Goal: Information Seeking & Learning: Learn about a topic

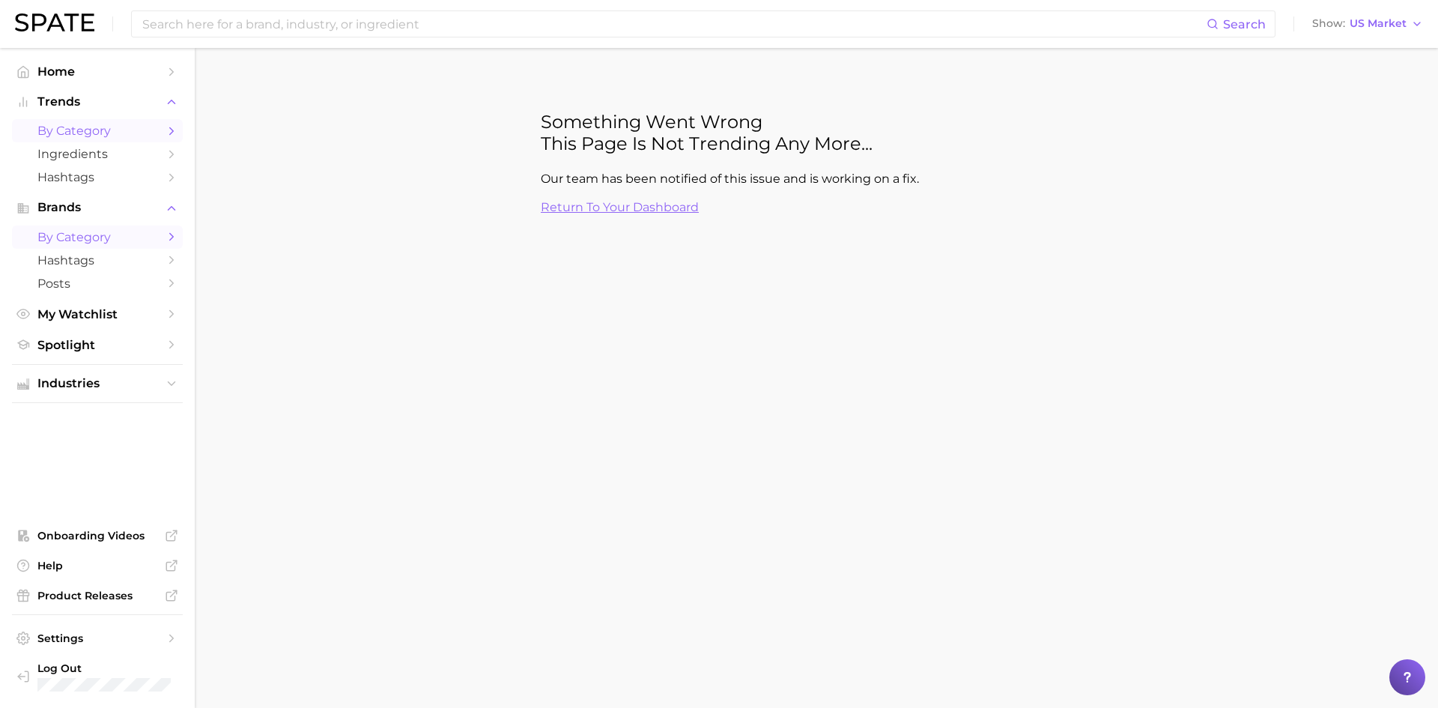
click at [80, 234] on span "by Category" at bounding box center [97, 237] width 120 height 14
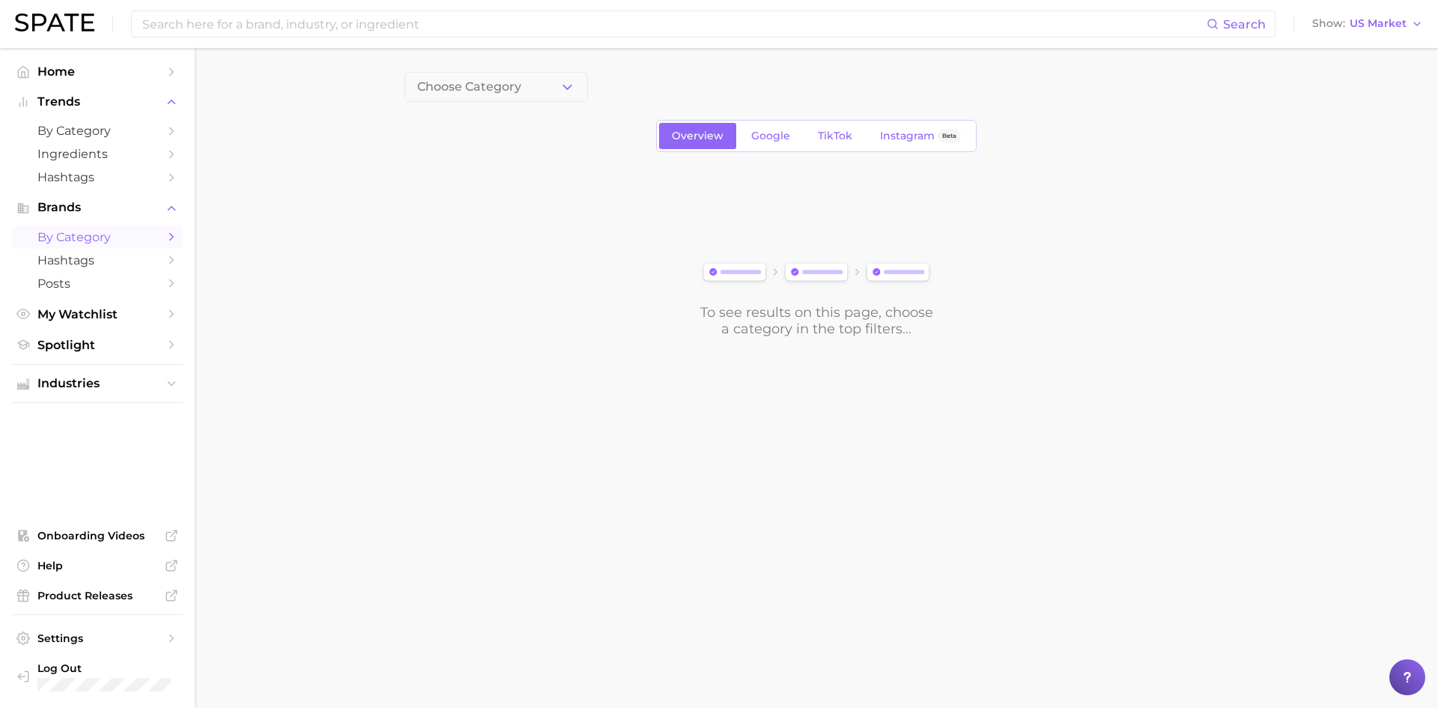
click at [170, 234] on polyline "Sidebar" at bounding box center [172, 237] width 4 height 7
click at [52, 568] on span "Help" at bounding box center [97, 565] width 120 height 13
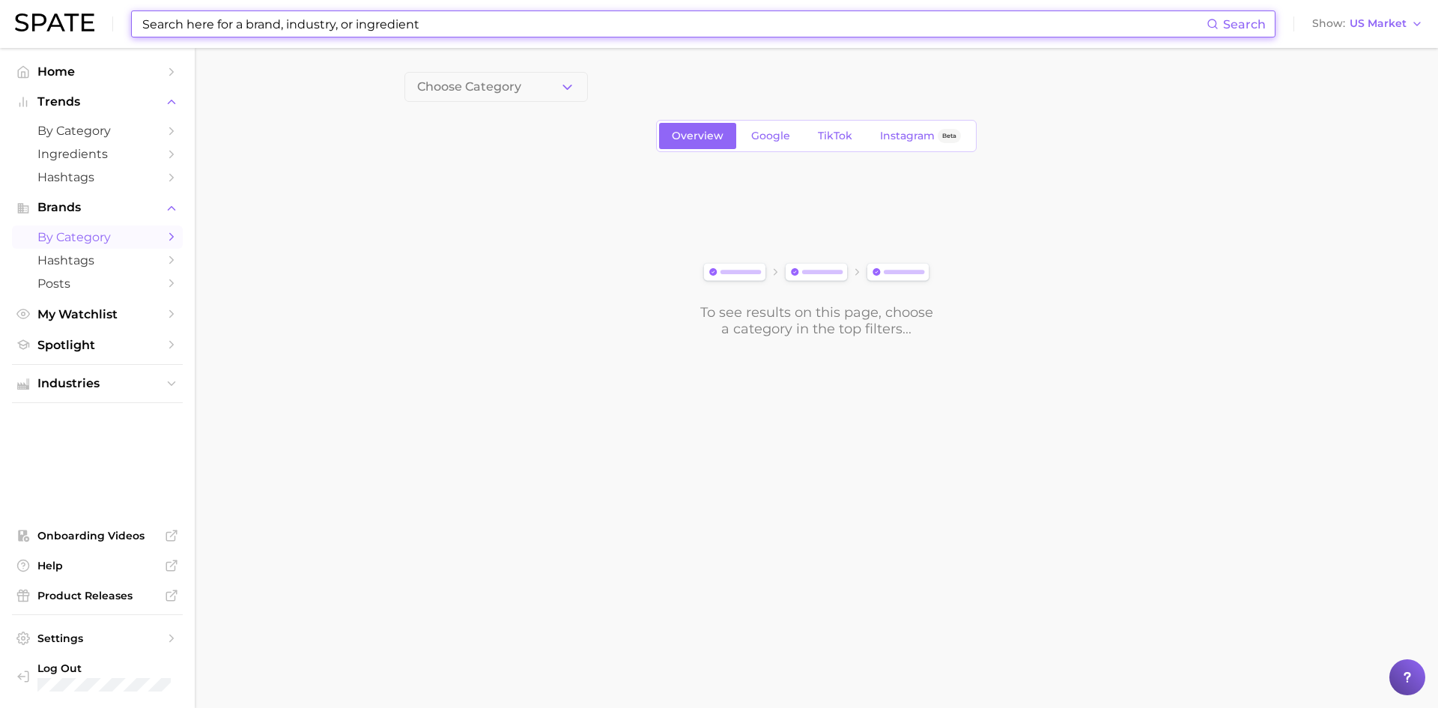
click at [224, 25] on input at bounding box center [673, 23] width 1065 height 25
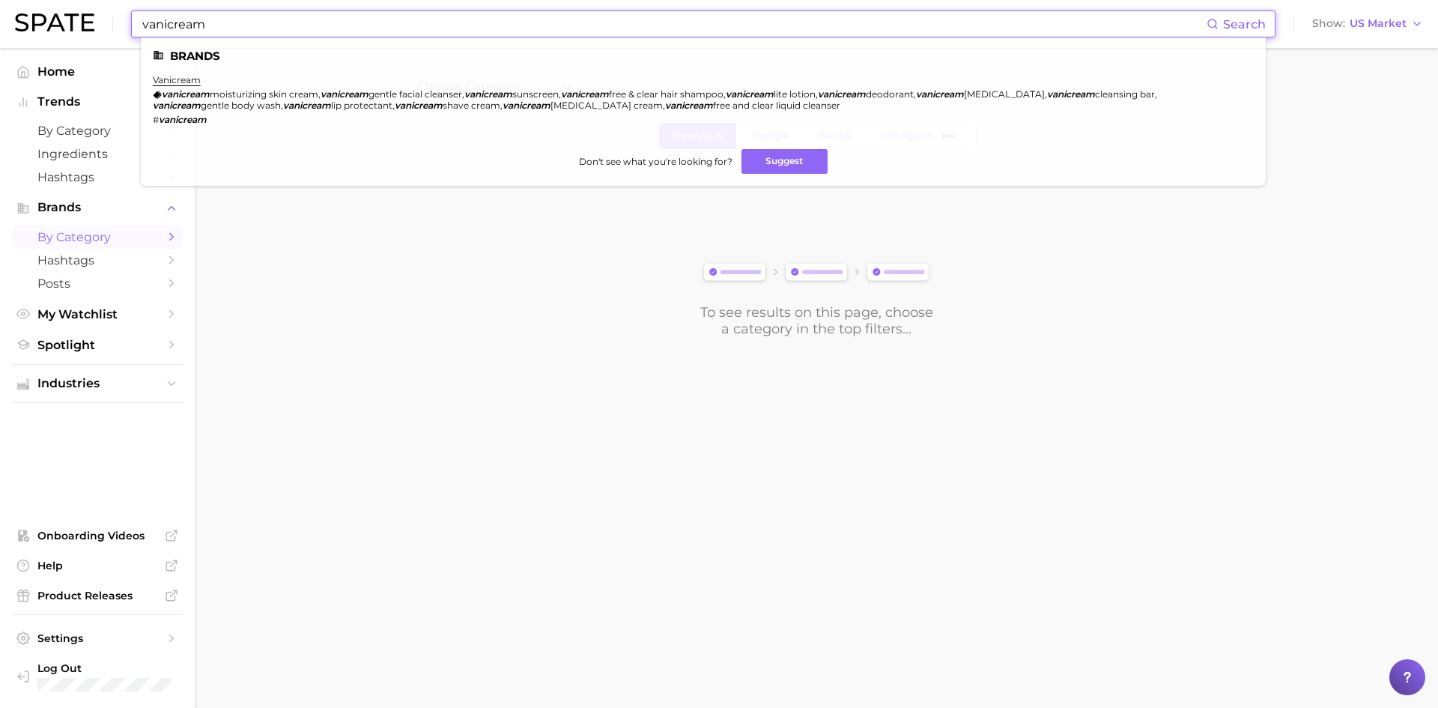
drag, startPoint x: 215, startPoint y: 24, endPoint x: 133, endPoint y: 10, distance: 83.5
click at [133, 10] on div "vanicream Search Brands vanicream vanicream moisturizing skin cream , vanicream…" at bounding box center [703, 23] width 1144 height 27
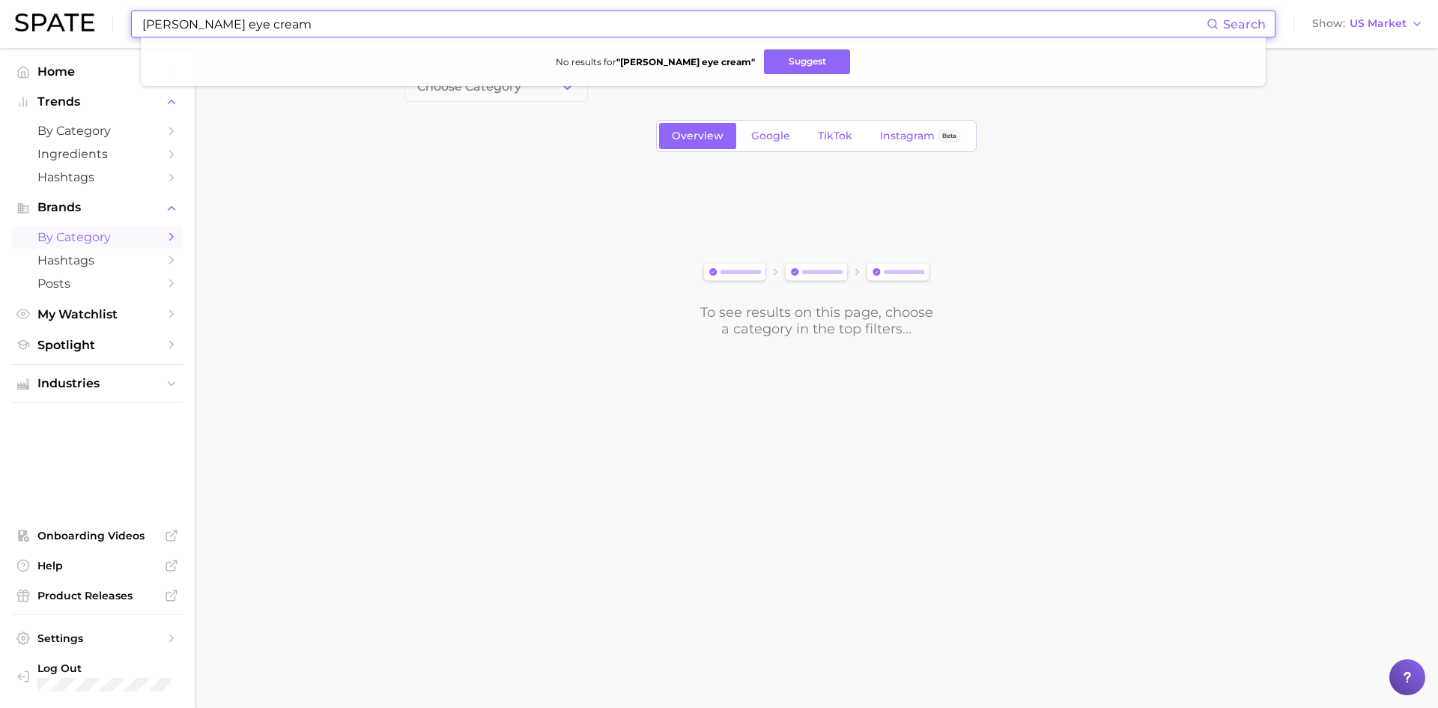
drag, startPoint x: 297, startPoint y: 25, endPoint x: 214, endPoint y: 21, distance: 83.2
click at [214, 21] on input "[PERSON_NAME] eye cream" at bounding box center [673, 23] width 1065 height 25
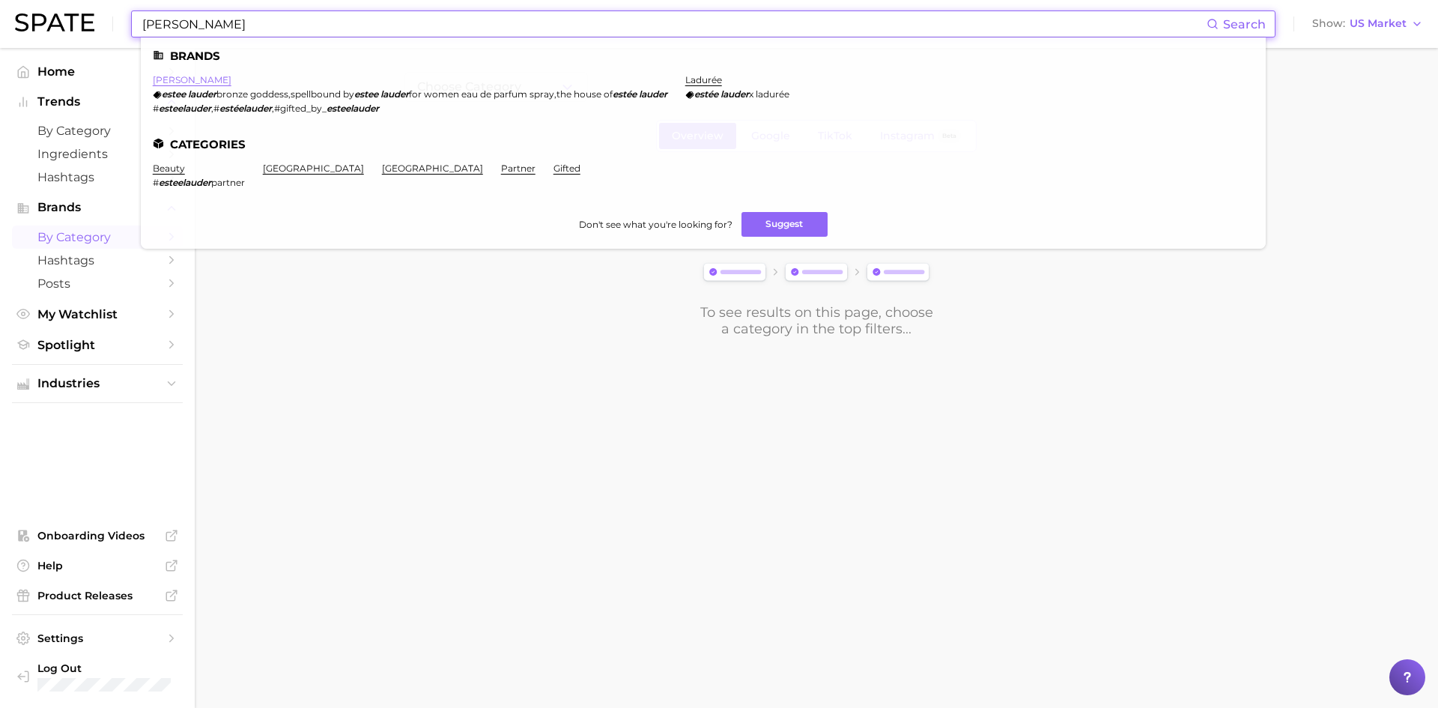
type input "[PERSON_NAME]"
click at [186, 82] on link "[PERSON_NAME]" at bounding box center [192, 79] width 79 height 11
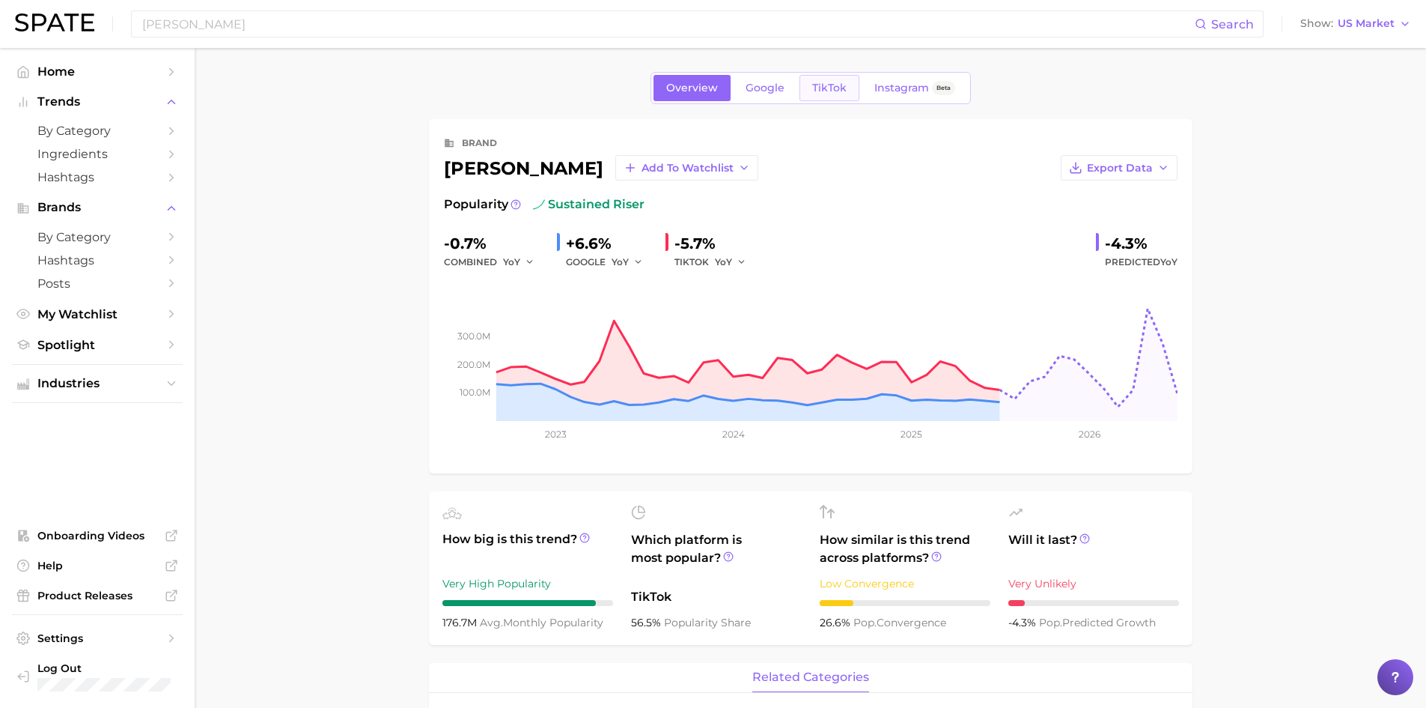
click at [824, 94] on span "TikTok" at bounding box center [829, 88] width 34 height 13
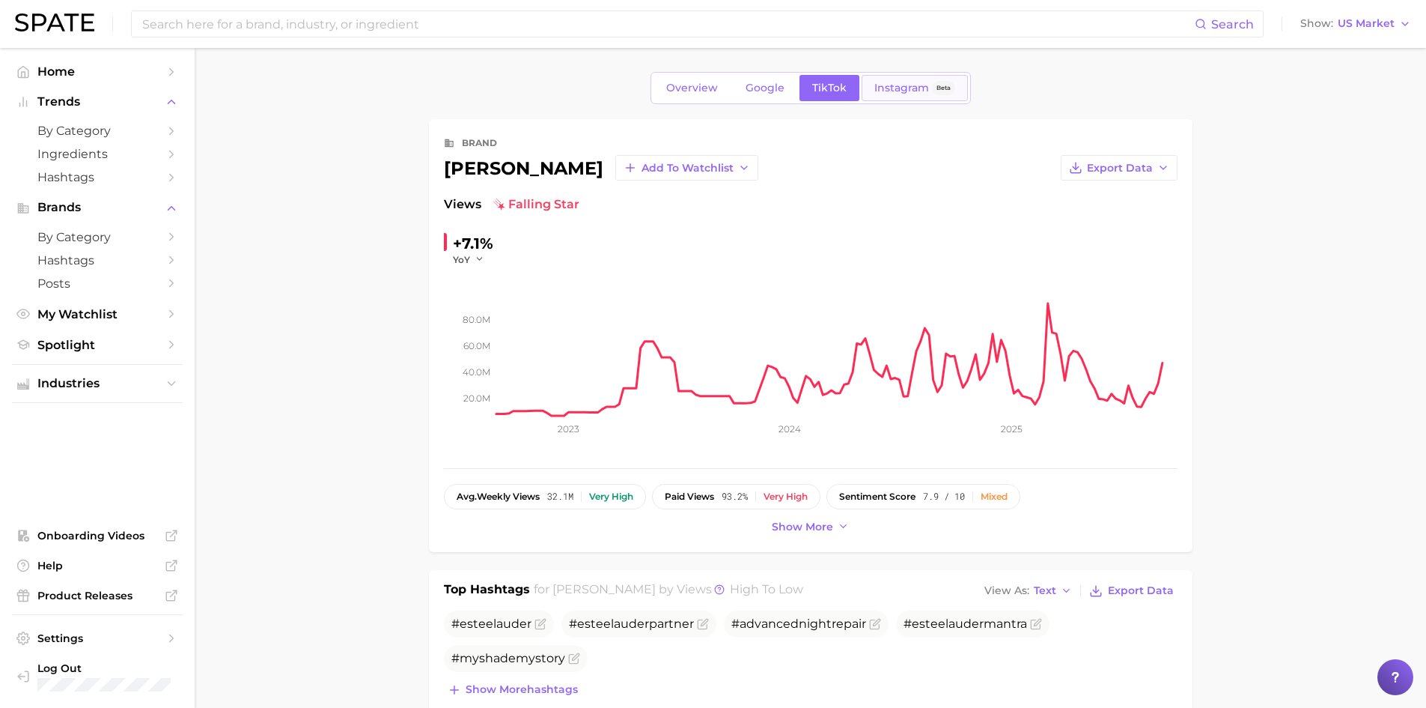
click at [900, 92] on span "Instagram" at bounding box center [902, 88] width 55 height 13
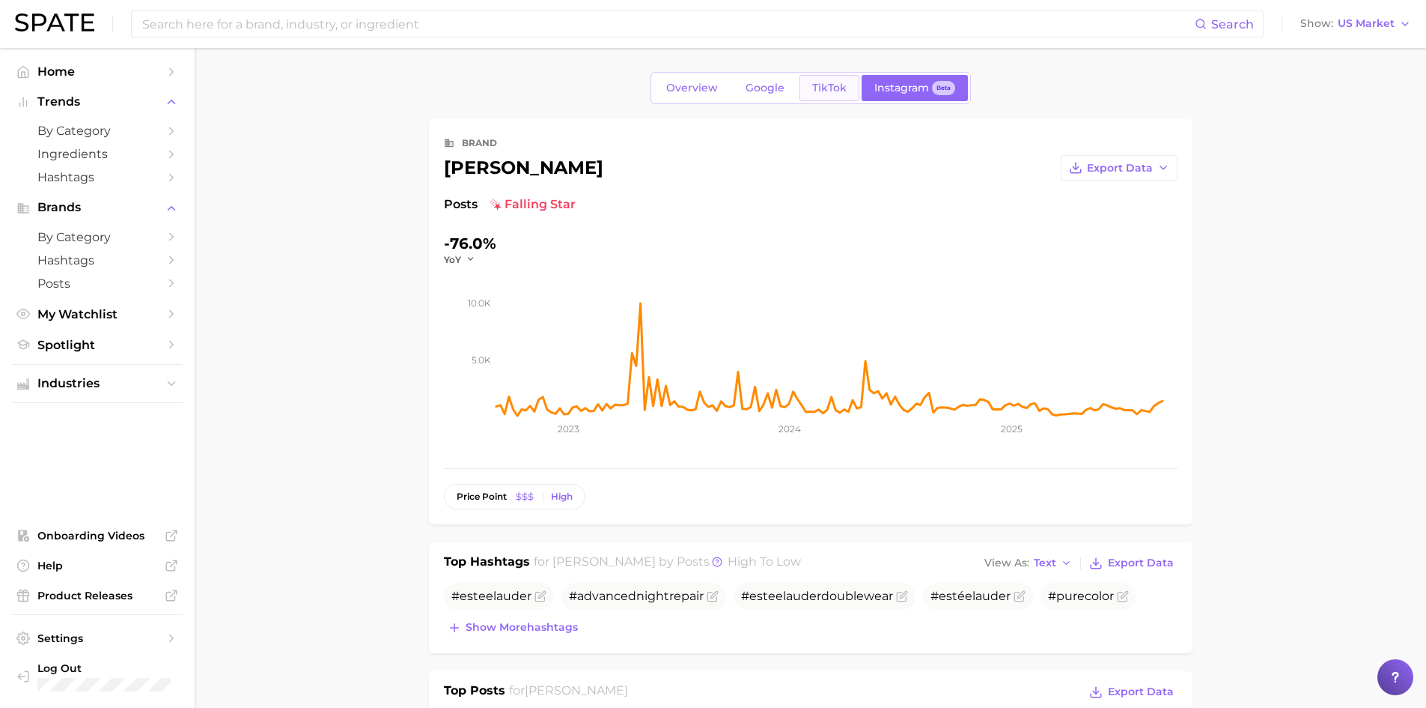
click at [831, 90] on span "TikTok" at bounding box center [829, 88] width 34 height 13
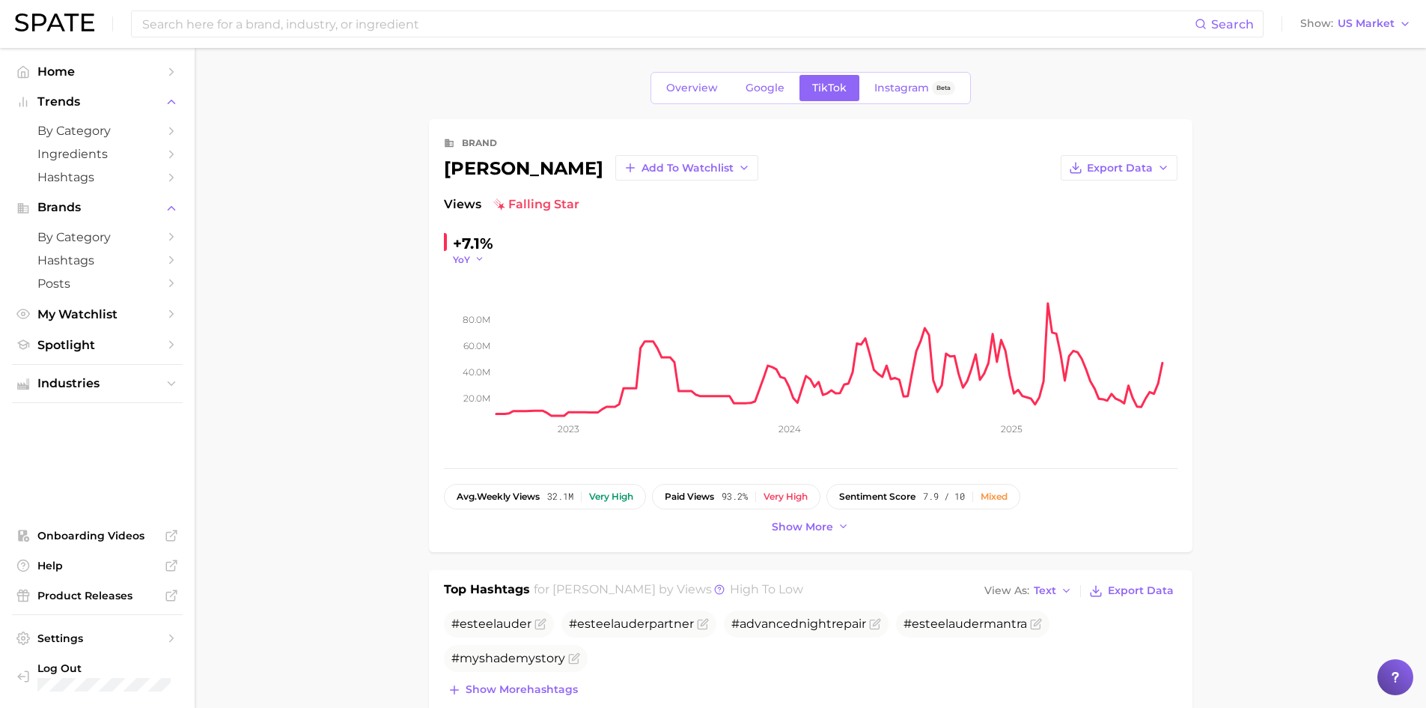
click at [477, 258] on polyline "button" at bounding box center [479, 259] width 5 height 2
click at [482, 355] on span "WoW" at bounding box center [474, 361] width 29 height 13
drag, startPoint x: 454, startPoint y: 240, endPoint x: 523, endPoint y: 248, distance: 69.4
click at [523, 248] on div "+48.3% WoW" at bounding box center [546, 248] width 204 height 34
copy div "+48.3%"
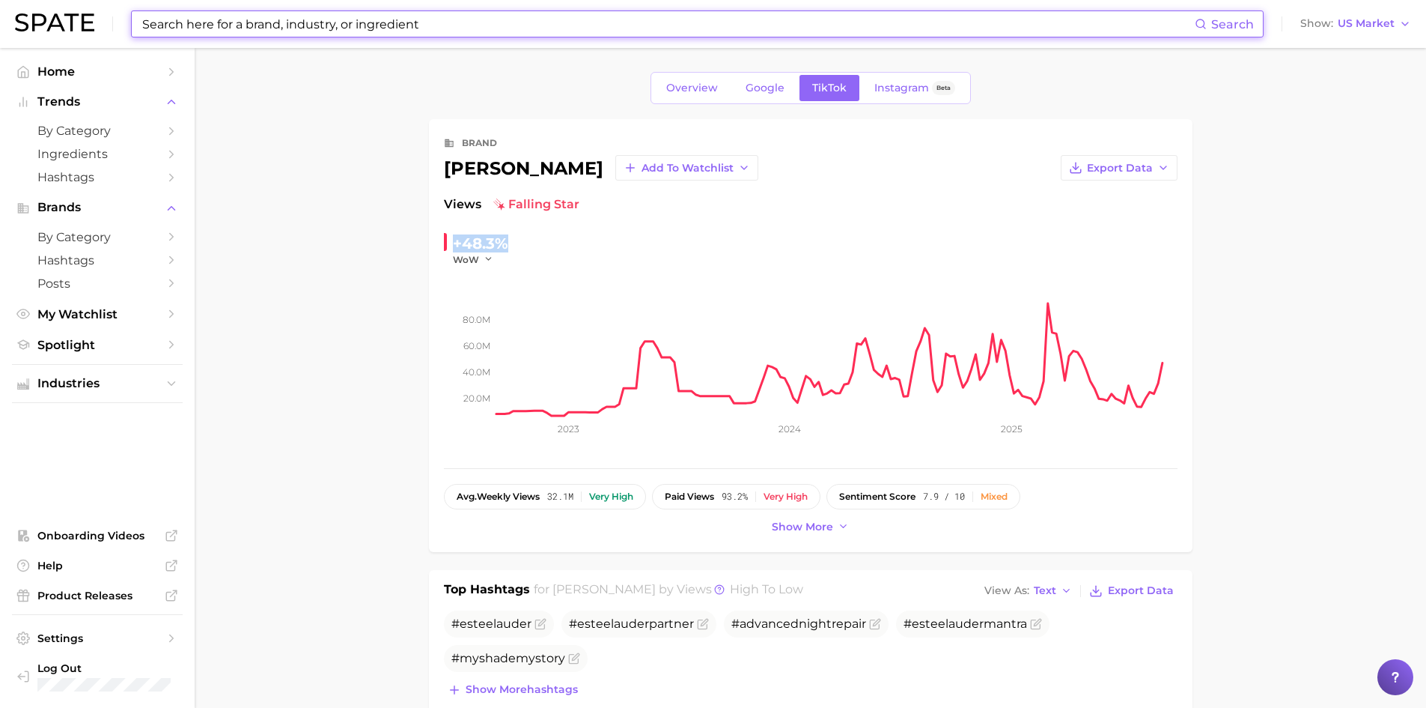
click at [223, 31] on input at bounding box center [668, 23] width 1054 height 25
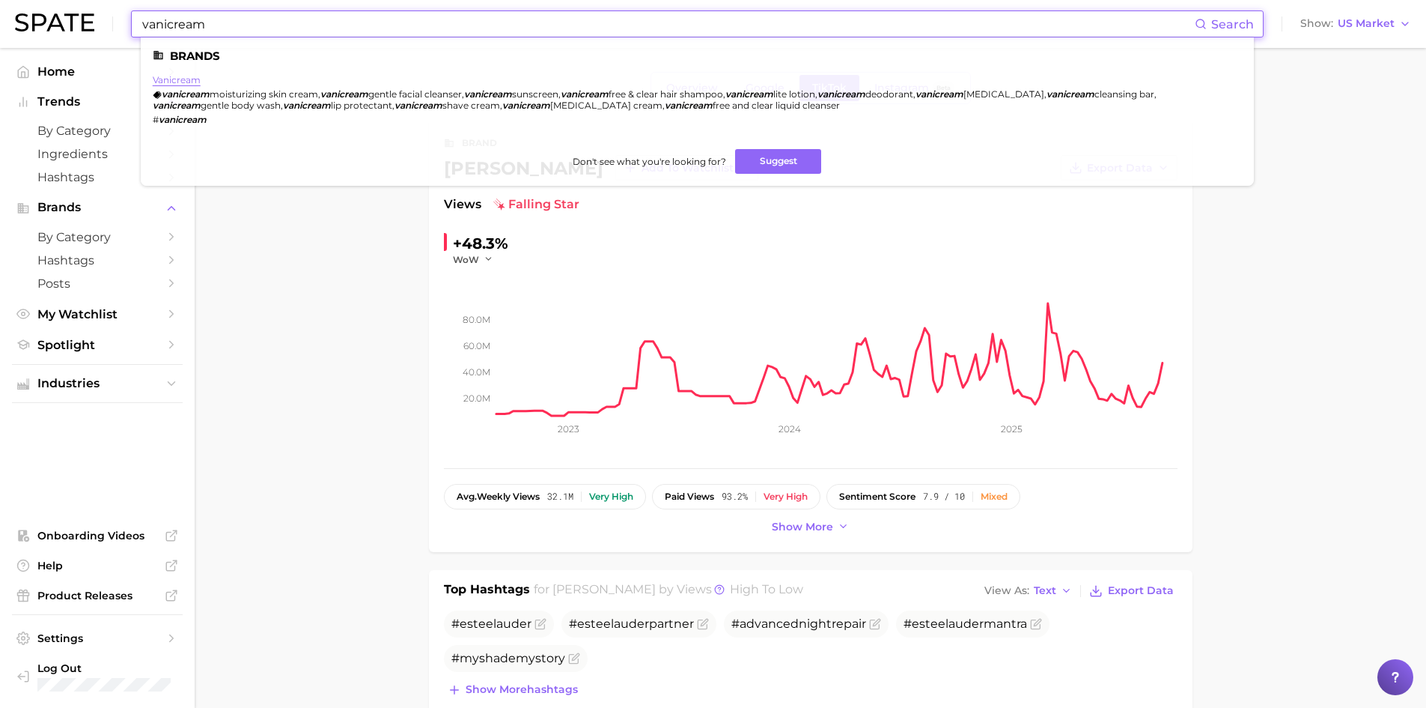
type input "vanicream"
click at [186, 79] on link "vanicream" at bounding box center [177, 79] width 48 height 11
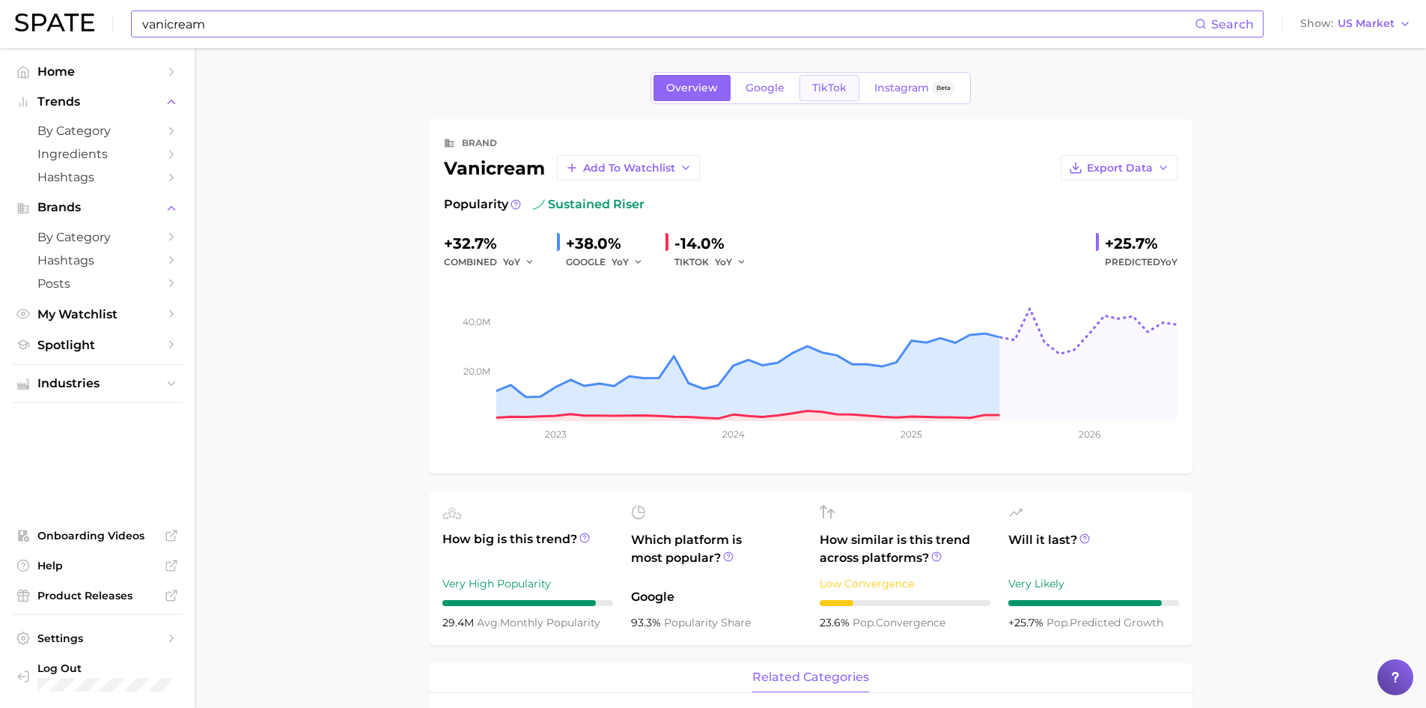
click at [839, 89] on span "TikTok" at bounding box center [829, 88] width 34 height 13
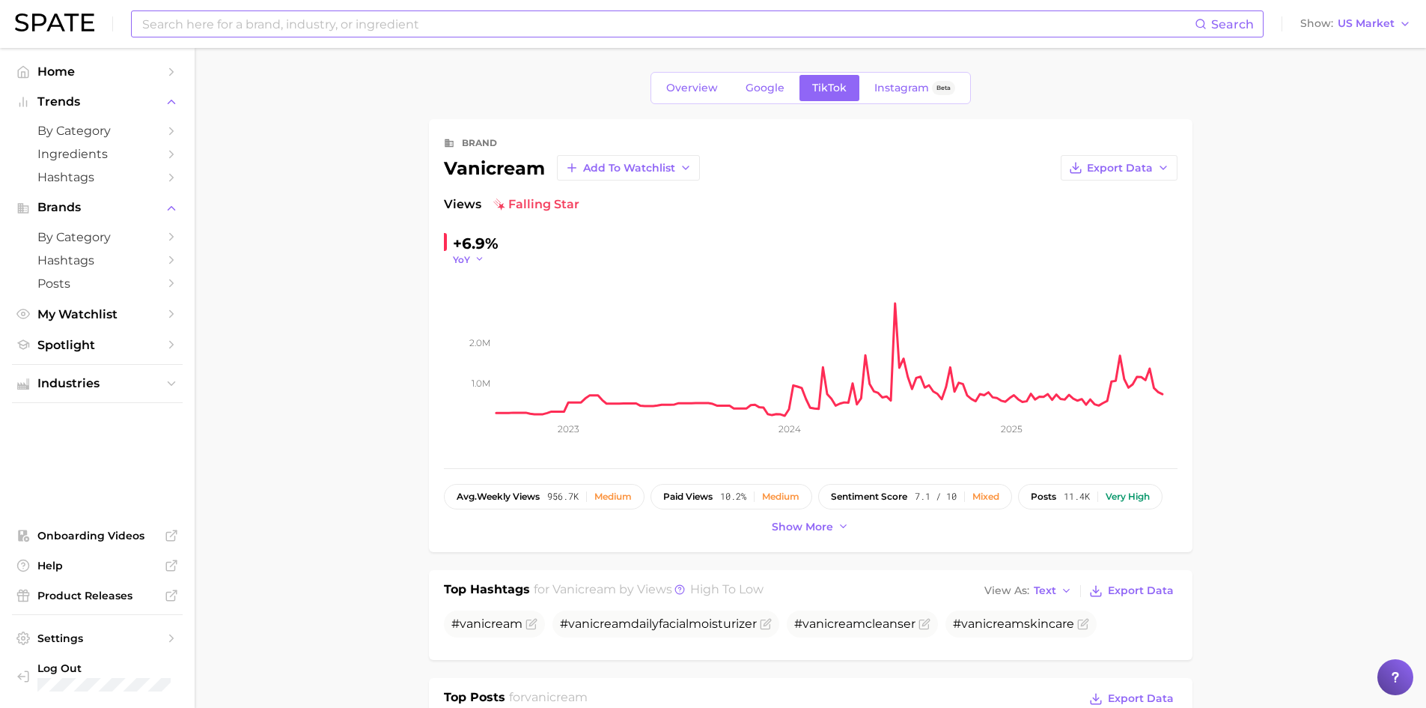
click at [481, 256] on icon "button" at bounding box center [480, 259] width 10 height 10
click at [486, 357] on span "WoW" at bounding box center [474, 361] width 29 height 13
click at [486, 256] on icon "button" at bounding box center [489, 259] width 10 height 10
click at [481, 332] on span "MoM" at bounding box center [473, 334] width 26 height 13
click at [484, 257] on icon "button" at bounding box center [485, 259] width 10 height 10
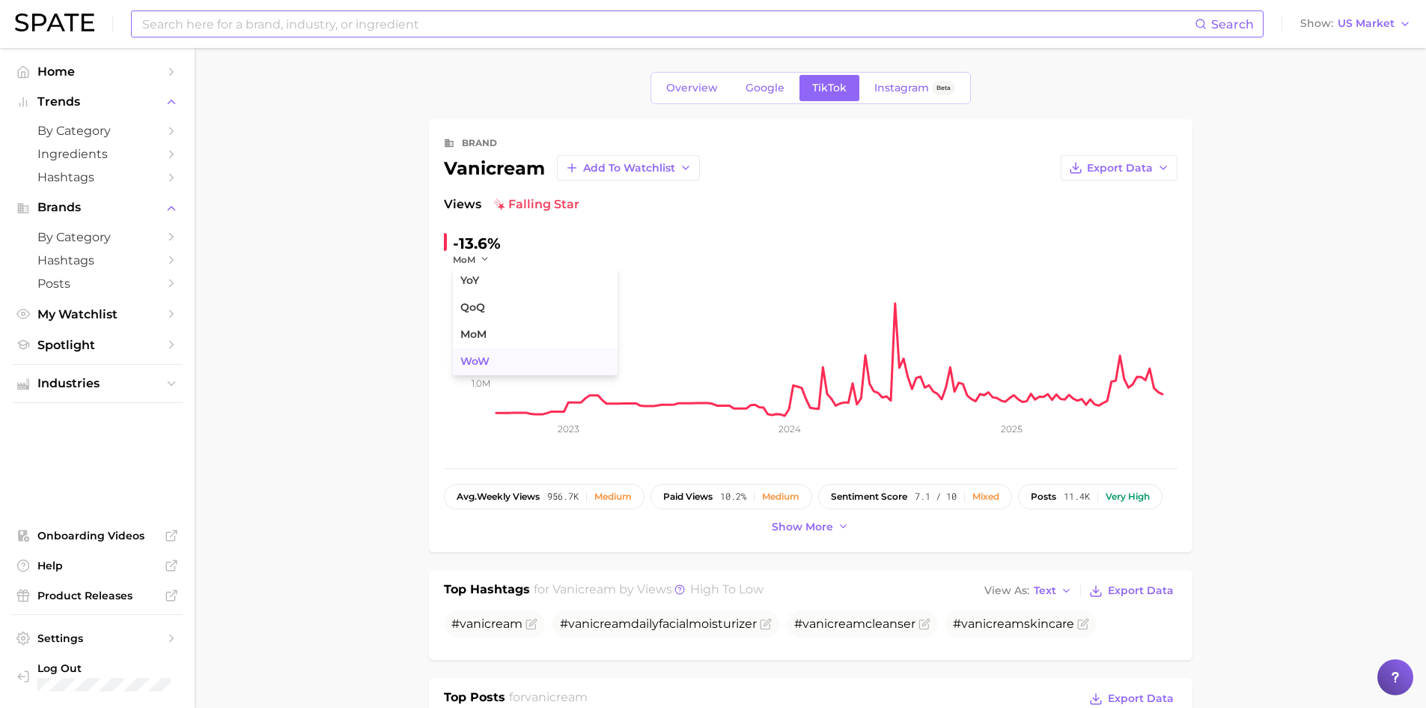
click at [472, 360] on span "WoW" at bounding box center [474, 361] width 29 height 13
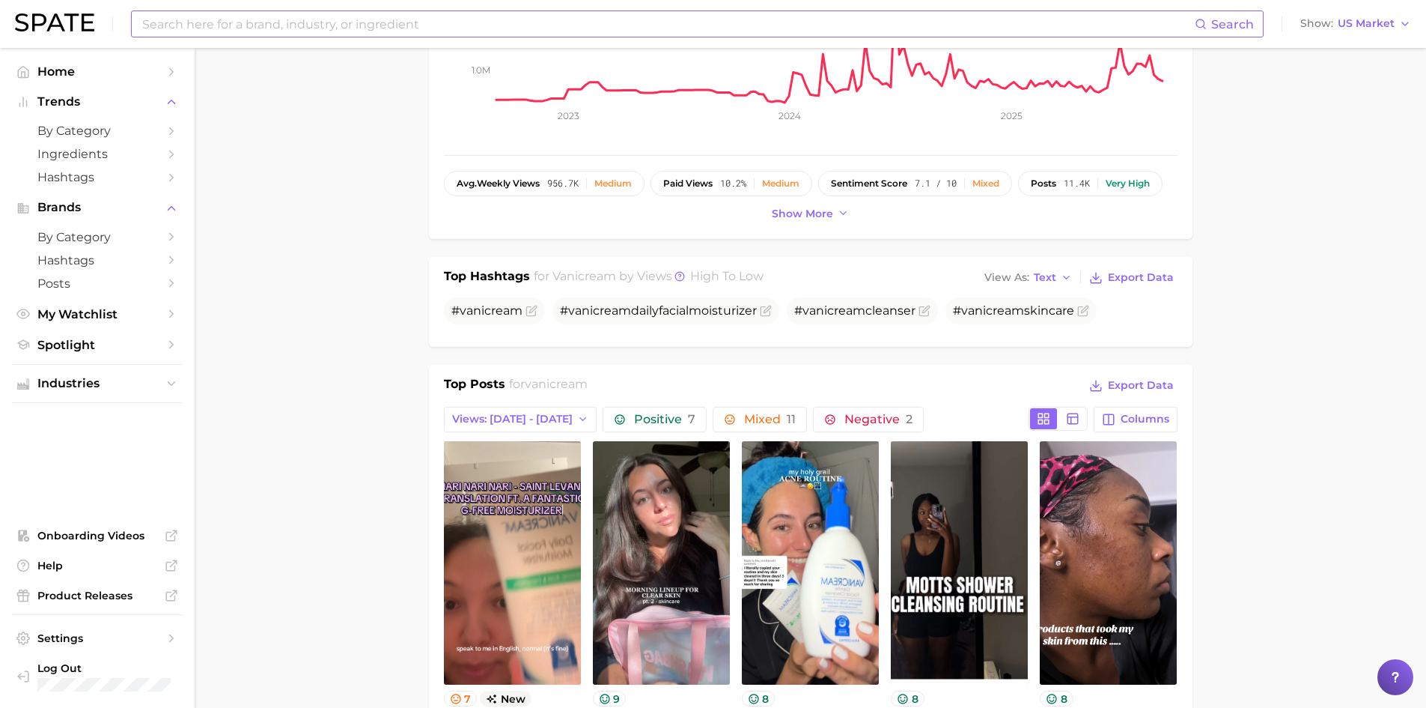
scroll to position [311, 0]
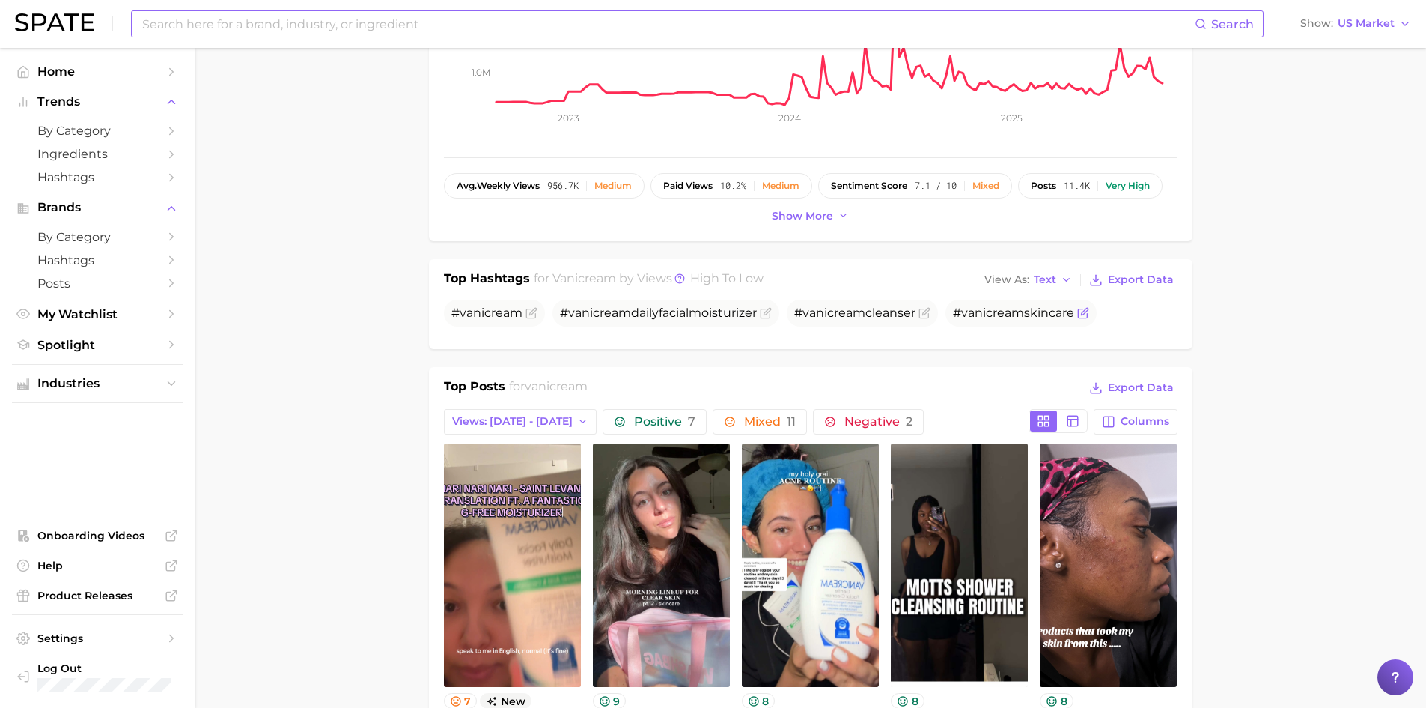
click at [1083, 314] on icon "Flag as miscategorized or irrelevant" at bounding box center [1084, 311] width 7 height 7
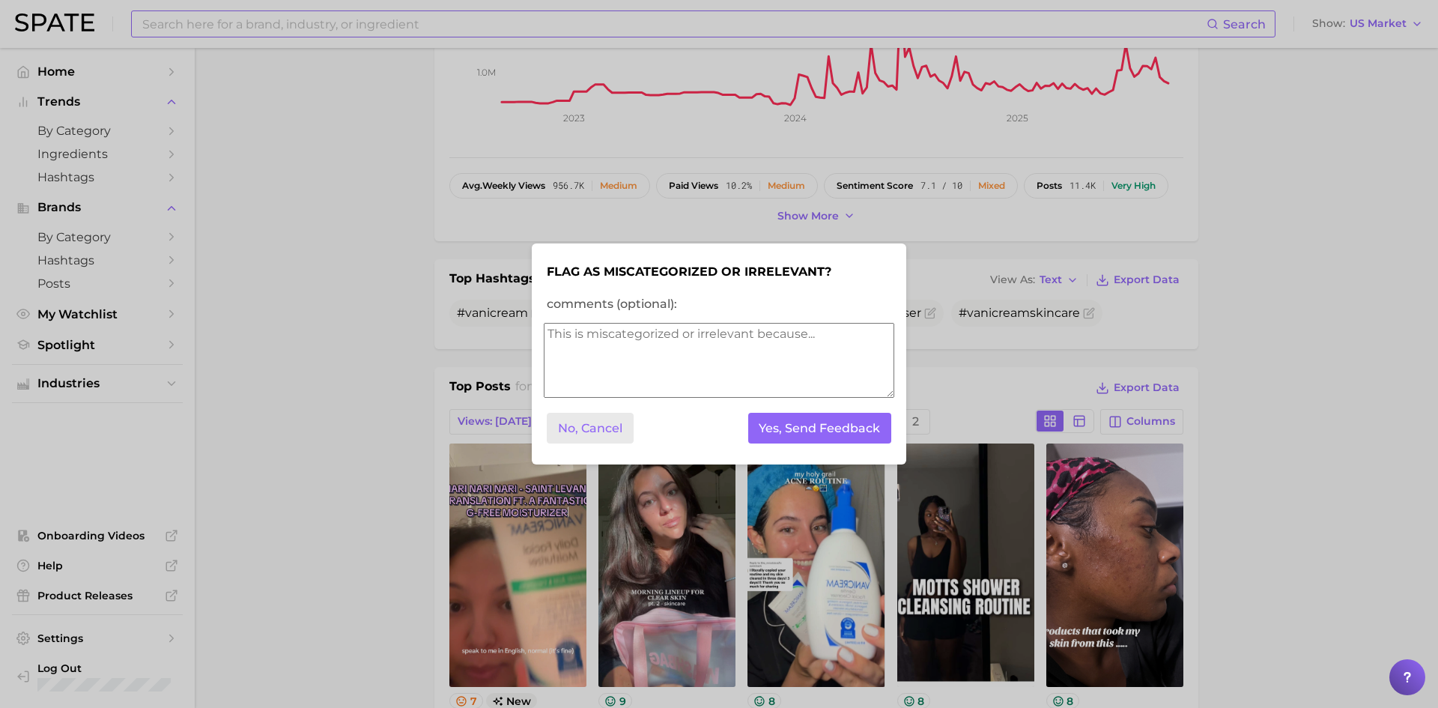
click at [597, 431] on button "No, Cancel" at bounding box center [590, 428] width 87 height 31
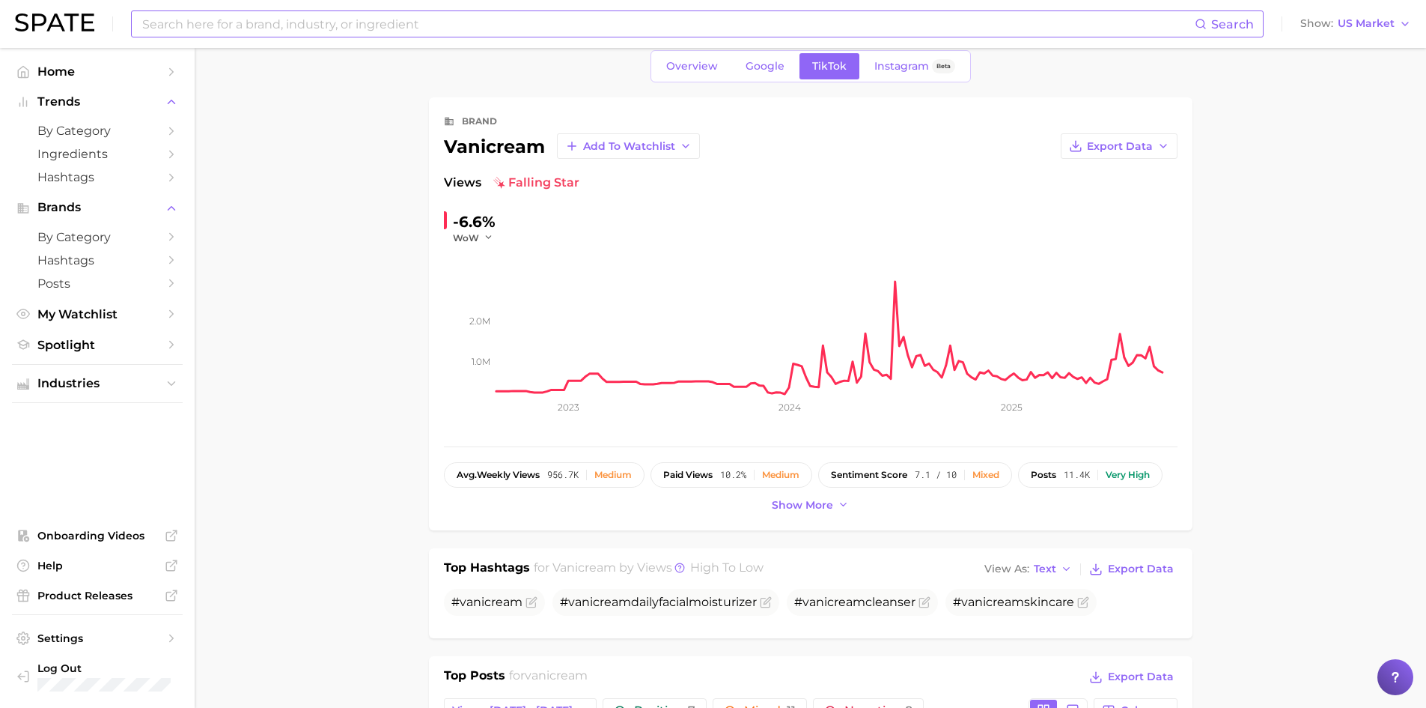
scroll to position [21, 0]
click at [991, 603] on span "vanicream" at bounding box center [992, 602] width 63 height 14
click at [239, 27] on input at bounding box center [668, 23] width 1054 height 25
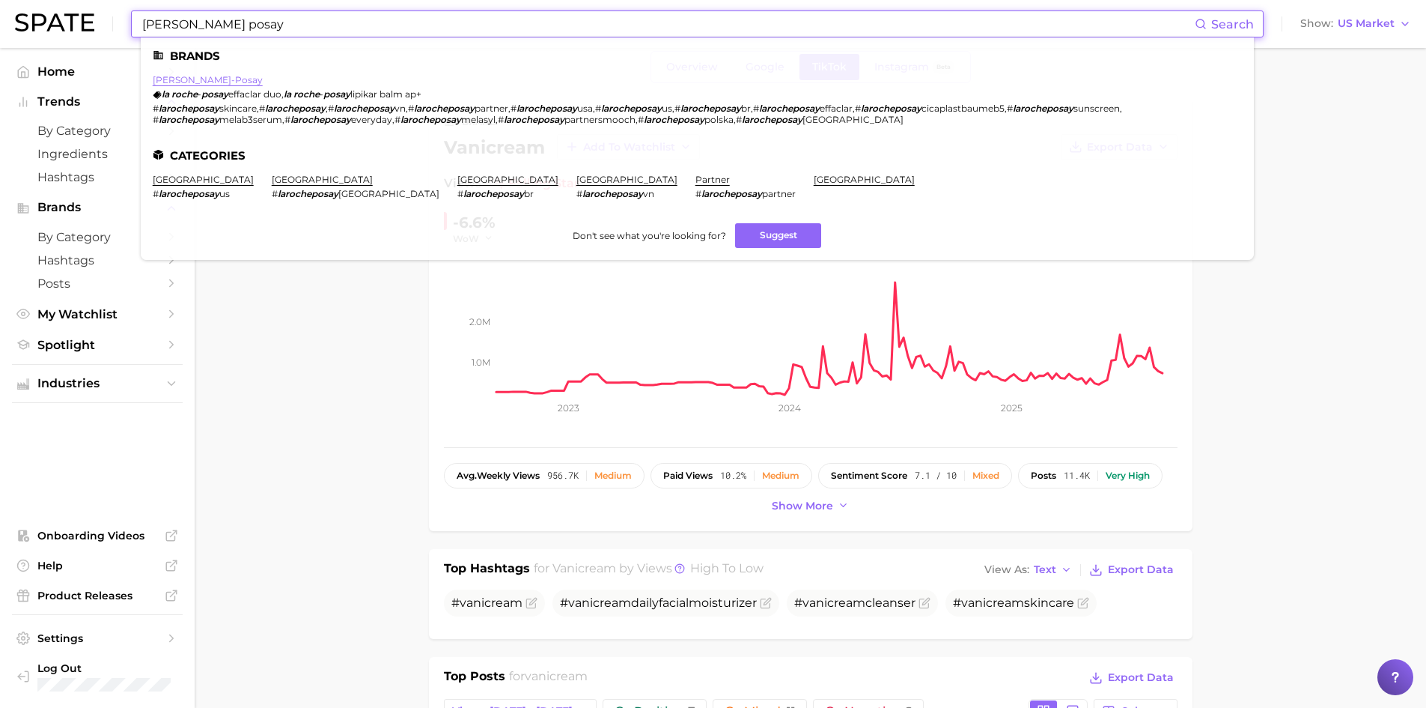
type input "[PERSON_NAME] posay"
click at [210, 79] on link "[PERSON_NAME]-posay" at bounding box center [208, 79] width 110 height 11
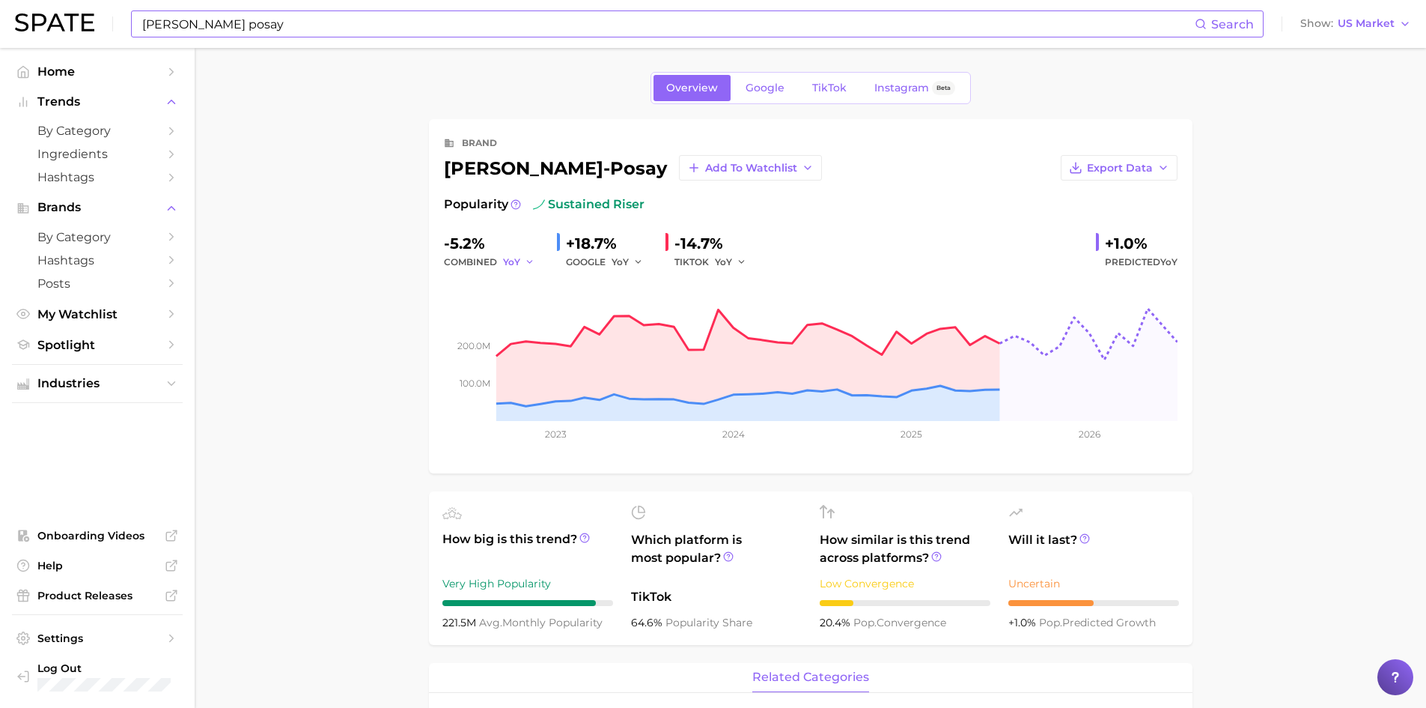
click at [527, 261] on polyline "button" at bounding box center [529, 262] width 5 height 2
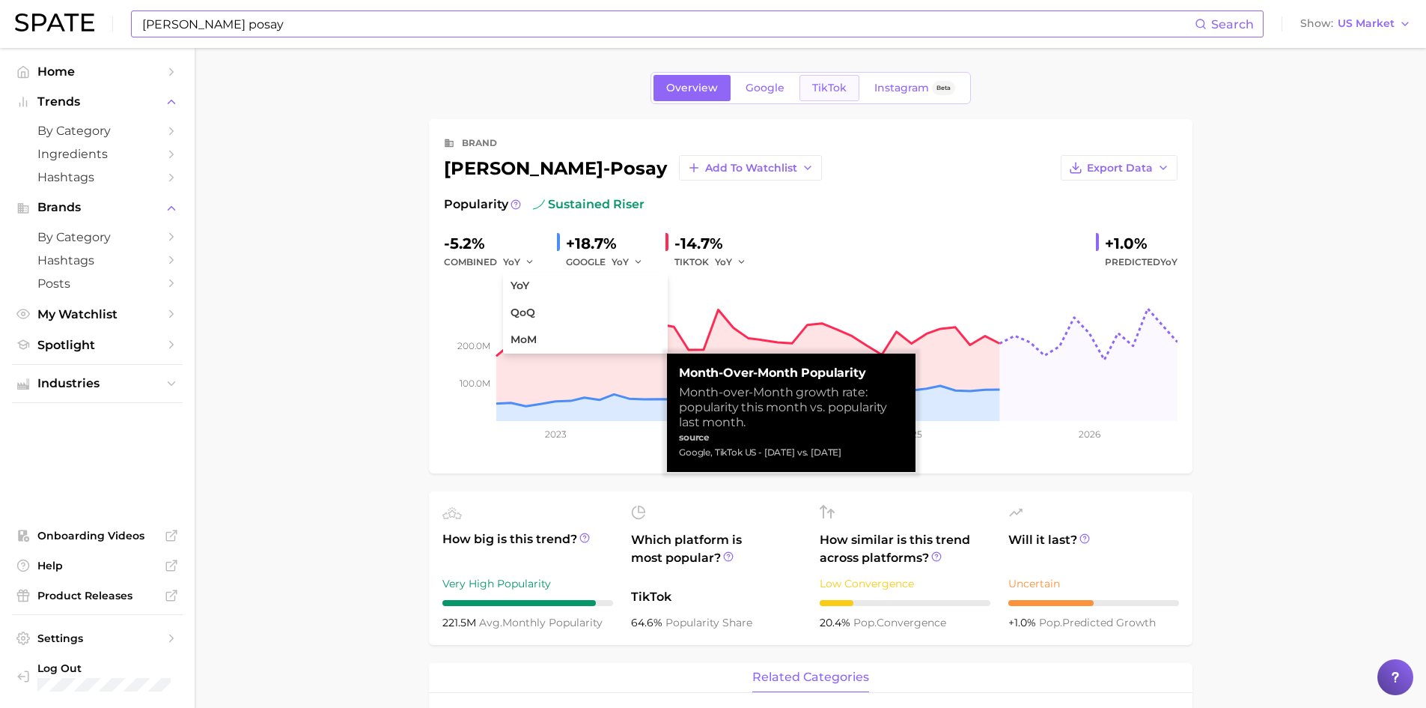
click at [831, 78] on link "TikTok" at bounding box center [830, 88] width 60 height 26
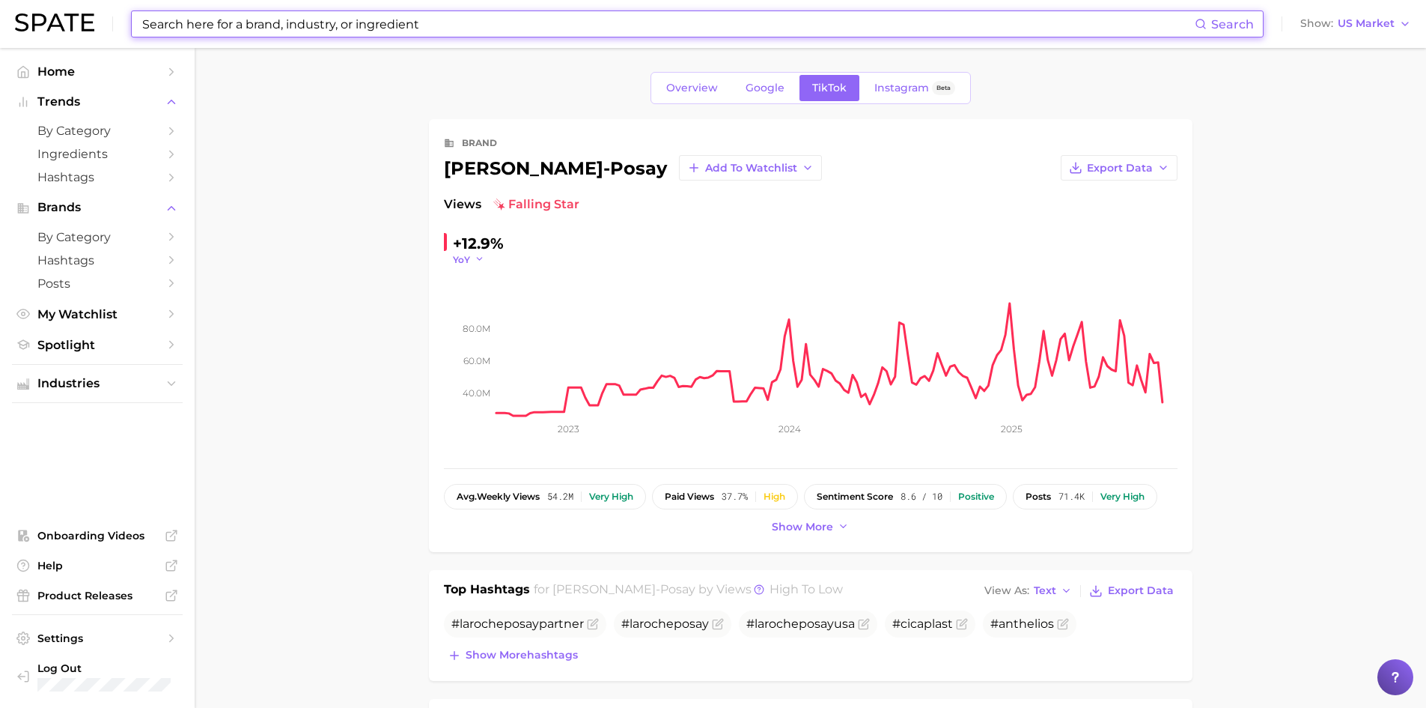
click at [479, 261] on polyline "button" at bounding box center [479, 259] width 5 height 2
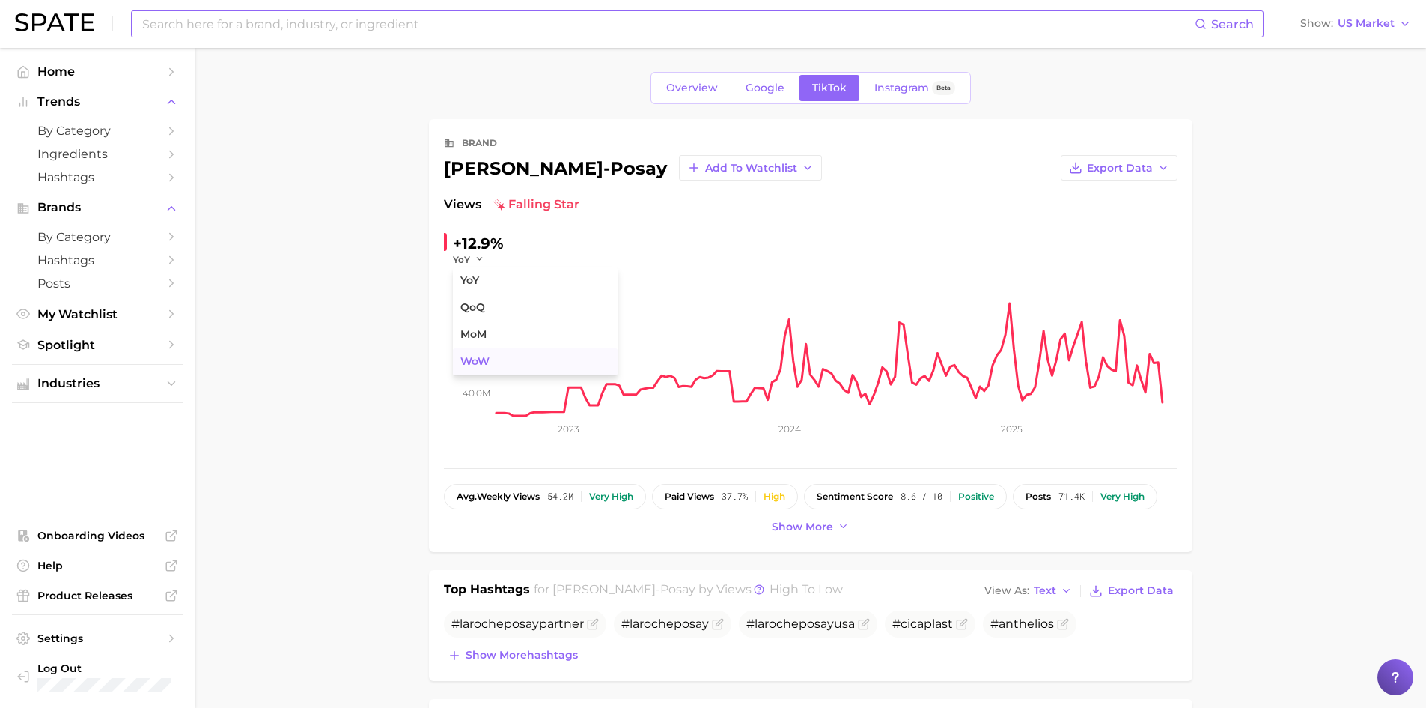
click at [472, 359] on span "WoW" at bounding box center [474, 361] width 29 height 13
click at [490, 258] on icon "button" at bounding box center [489, 259] width 10 height 10
click at [481, 334] on span "MoM" at bounding box center [473, 334] width 26 height 13
click at [487, 256] on icon "button" at bounding box center [485, 259] width 10 height 10
click at [473, 359] on span "WoW" at bounding box center [474, 361] width 29 height 13
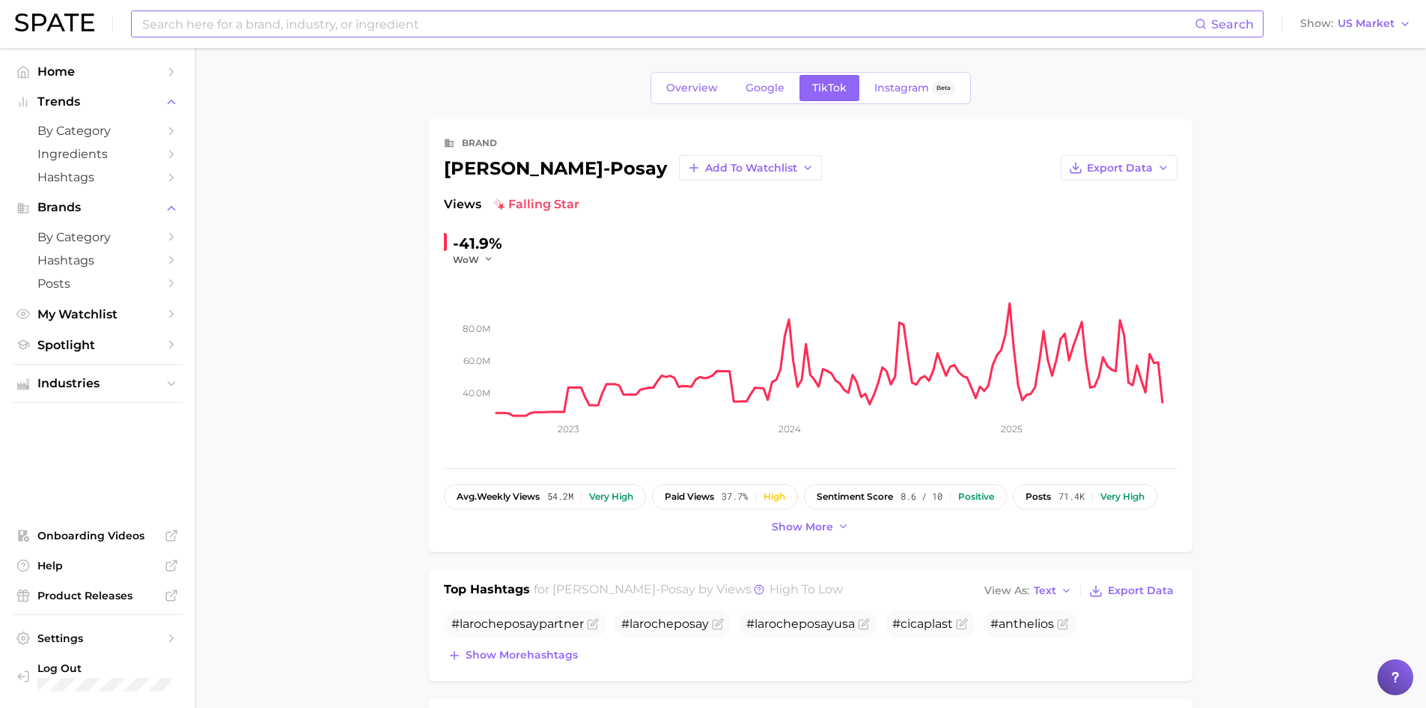
click at [270, 10] on div "Search" at bounding box center [697, 23] width 1133 height 27
click at [276, 20] on input at bounding box center [668, 23] width 1054 height 25
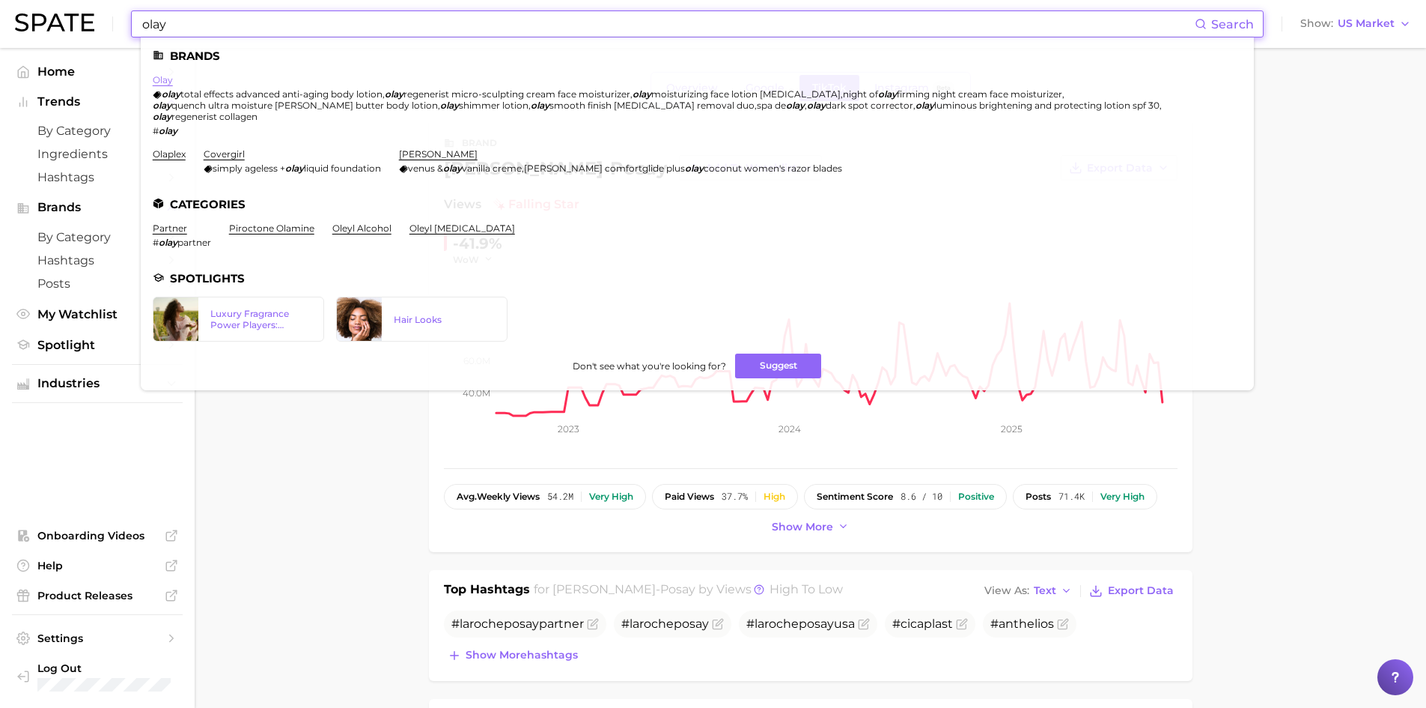
type input "olay"
click at [164, 80] on link "olay" at bounding box center [163, 79] width 20 height 11
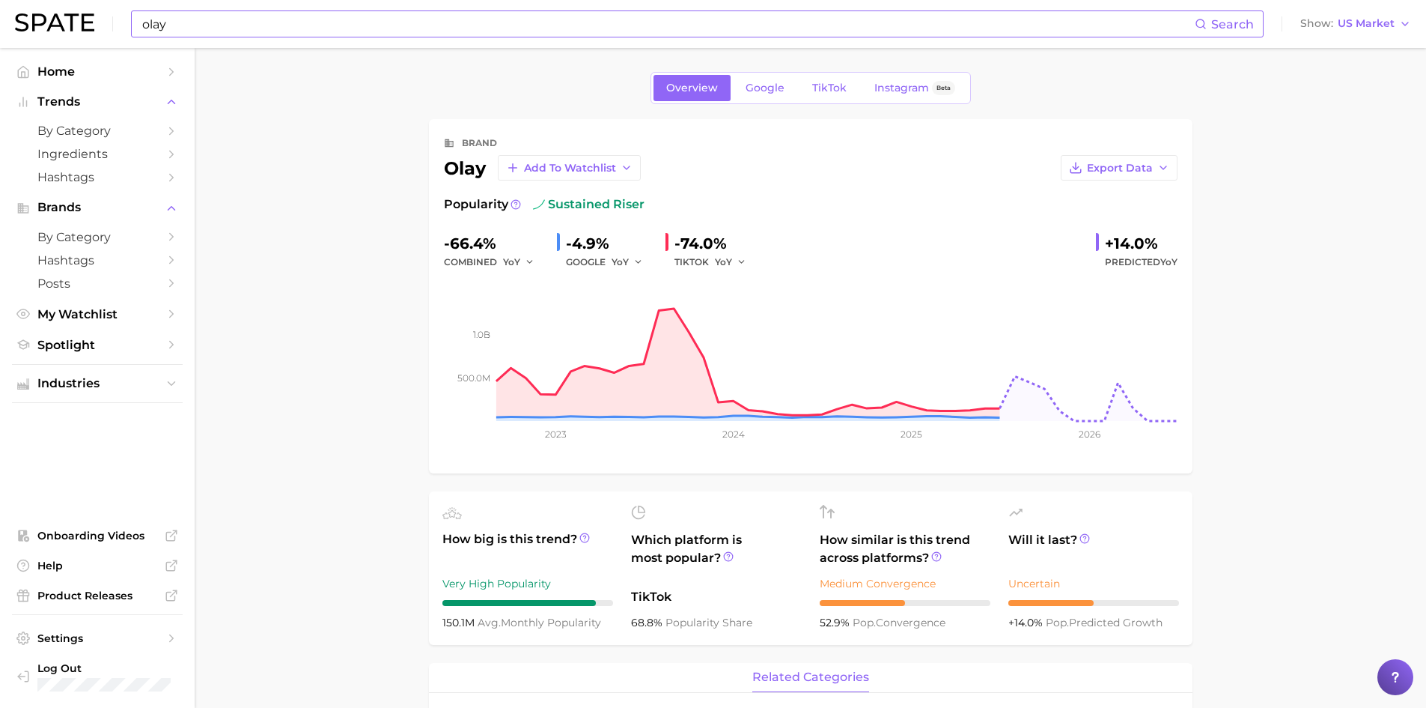
scroll to position [8, 0]
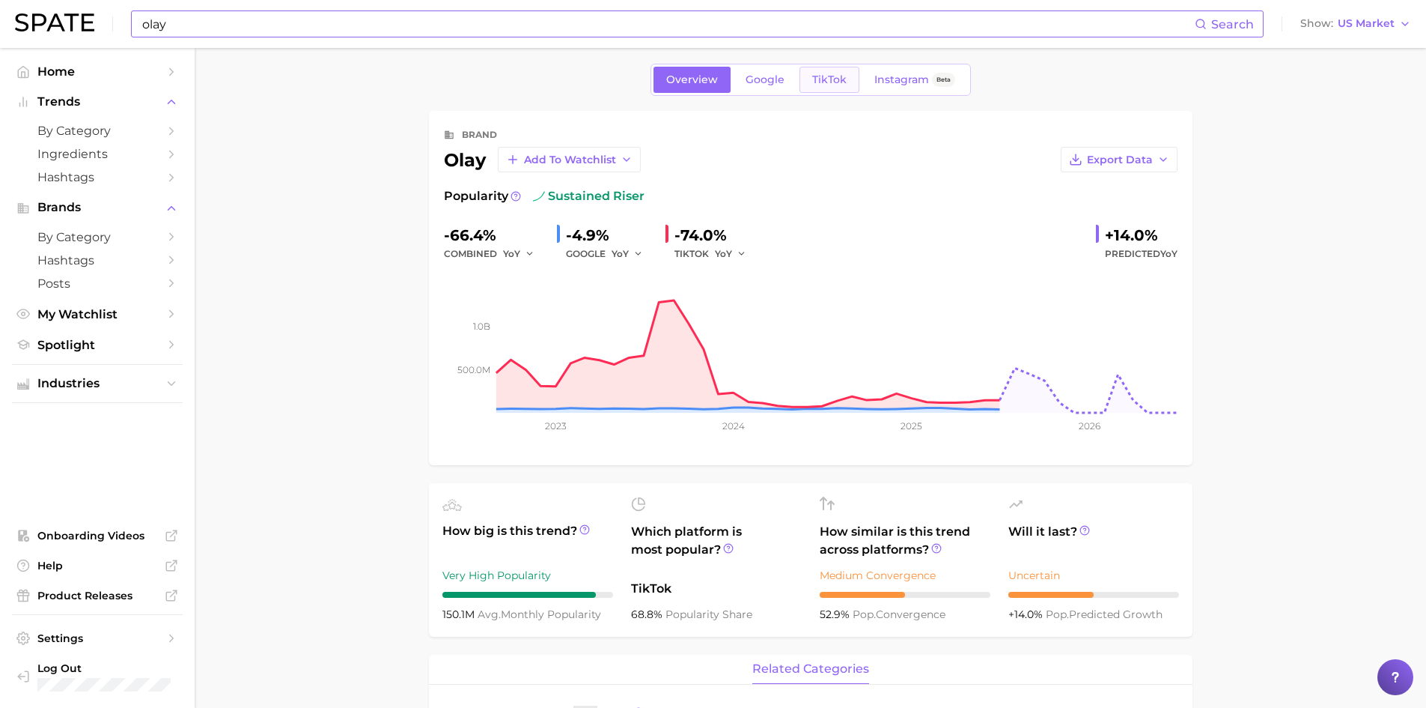
click at [830, 82] on span "TikTok" at bounding box center [829, 79] width 34 height 13
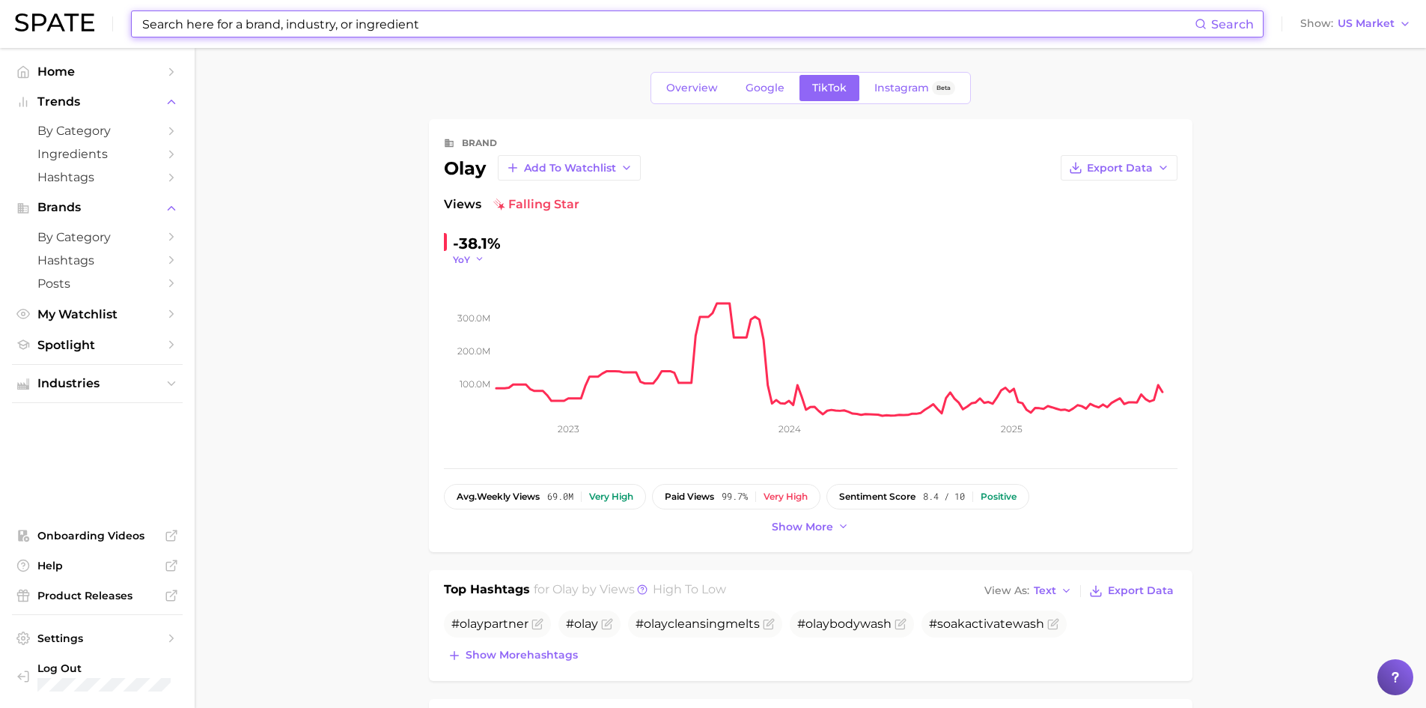
click at [477, 256] on icon "button" at bounding box center [480, 259] width 10 height 10
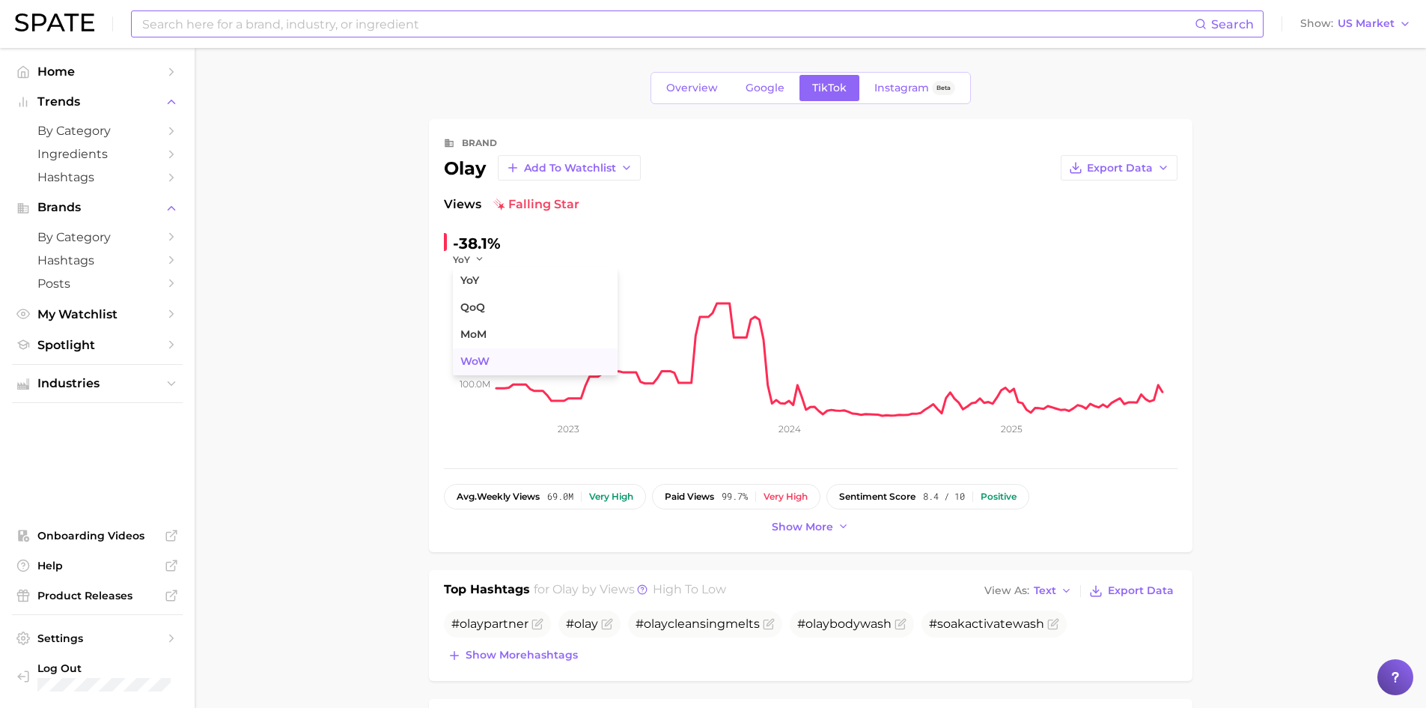
click at [479, 353] on button "WoW" at bounding box center [535, 361] width 165 height 27
click at [489, 256] on icon "button" at bounding box center [489, 259] width 10 height 10
click at [484, 332] on span "MoM" at bounding box center [473, 334] width 26 height 13
click at [484, 255] on icon "button" at bounding box center [485, 259] width 10 height 10
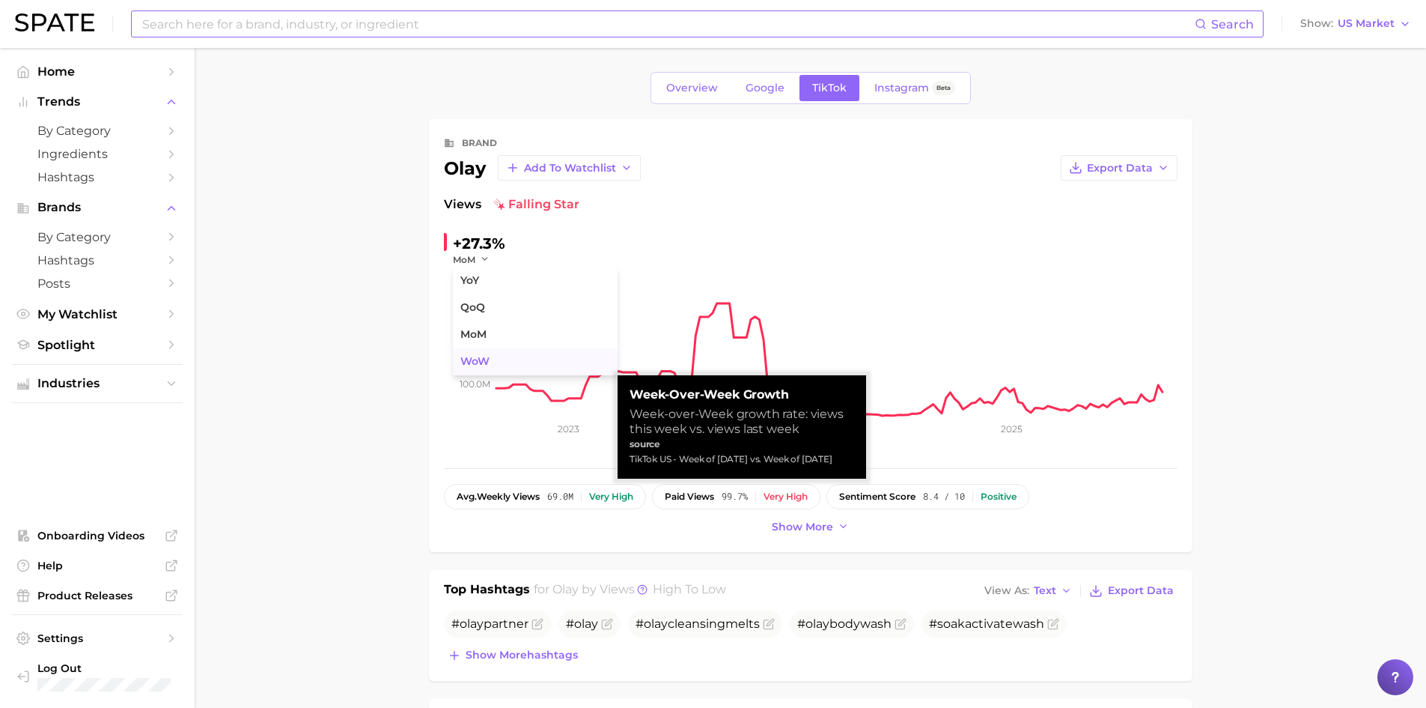
click at [478, 355] on span "WoW" at bounding box center [474, 361] width 29 height 13
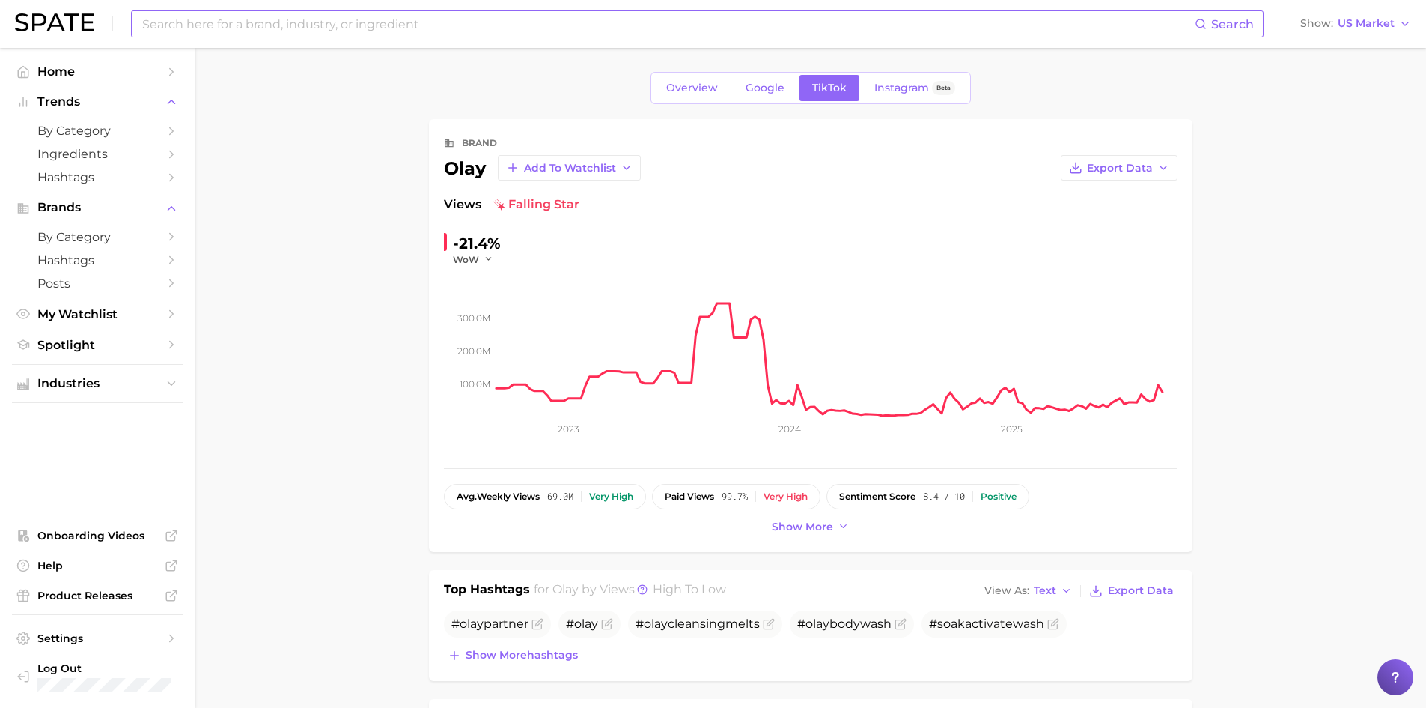
click at [490, 259] on polyline "button" at bounding box center [488, 259] width 5 height 2
